Goal: Navigation & Orientation: Find specific page/section

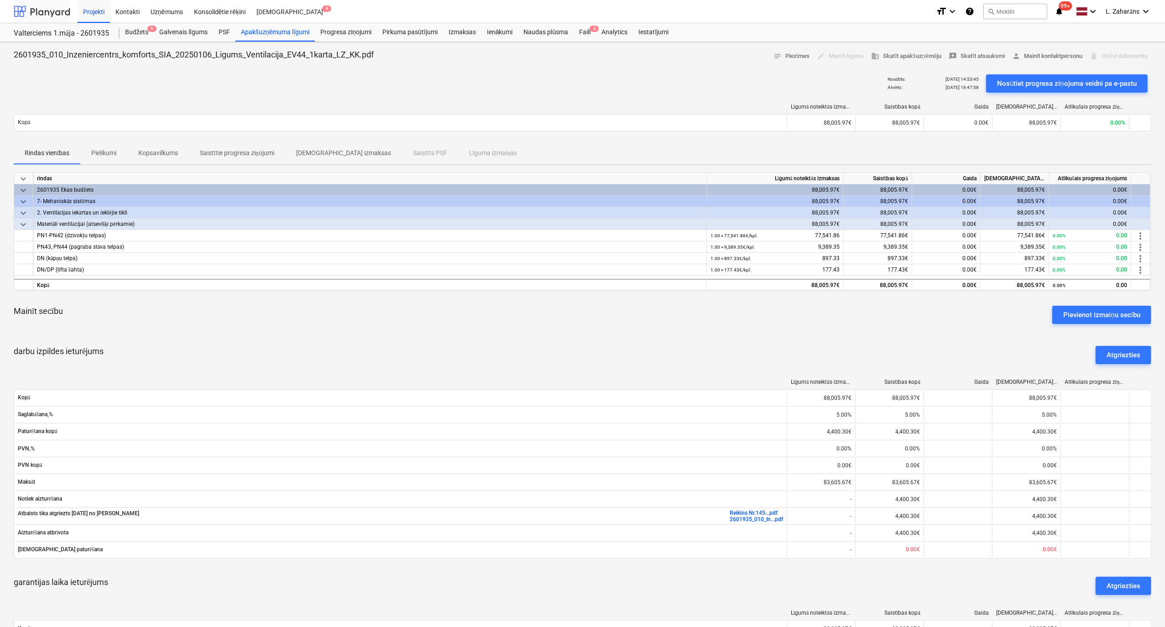
click at [58, 8] on div at bounding box center [42, 11] width 57 height 23
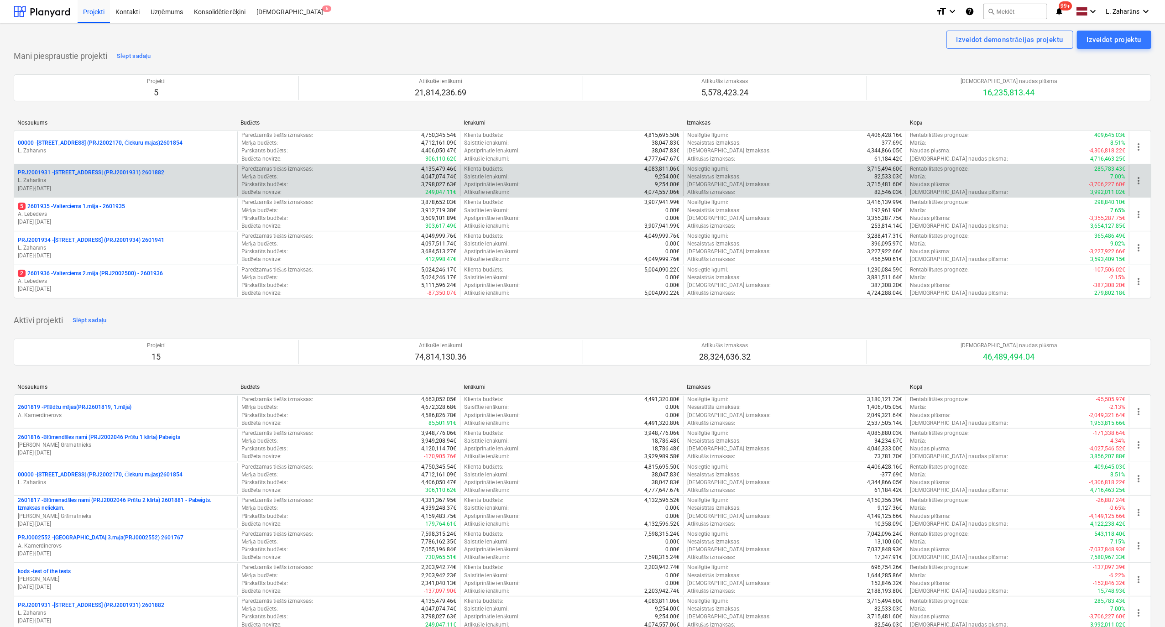
click at [106, 174] on p "PRJ2001931 - Mazā Robežu iela 2 (PRJ2001931) 2601882" at bounding box center [91, 173] width 147 height 8
